Goal: Navigation & Orientation: Find specific page/section

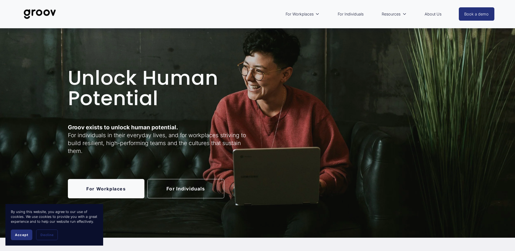
click at [182, 183] on link "For Individuals" at bounding box center [185, 188] width 77 height 19
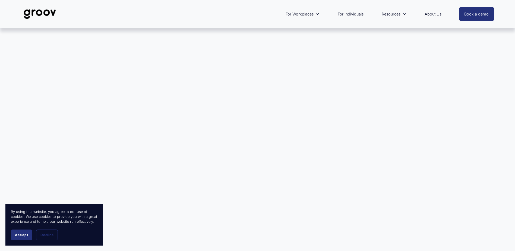
click at [27, 232] on button "Accept" at bounding box center [21, 234] width 21 height 11
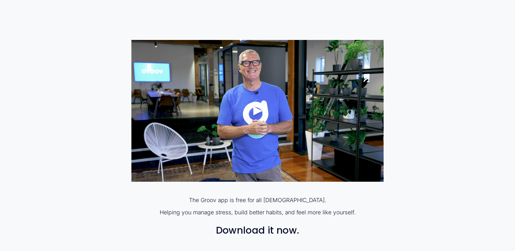
scroll to position [326, 0]
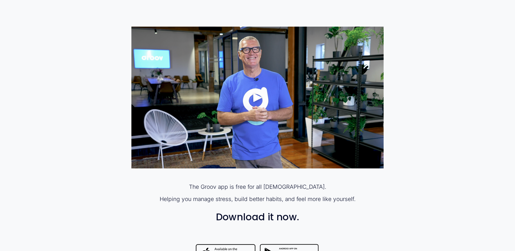
click at [257, 99] on div "Play" at bounding box center [257, 97] width 13 height 13
